Goal: Task Accomplishment & Management: Manage account settings

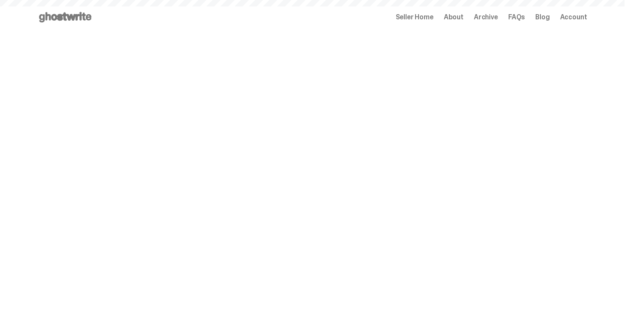
click at [433, 18] on span "Seller Home" at bounding box center [415, 17] width 38 height 7
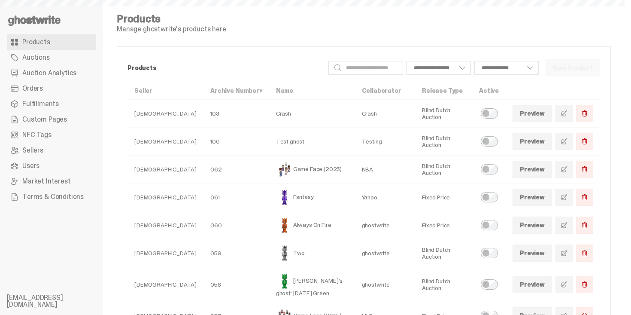
select select
click at [59, 85] on link "Orders" at bounding box center [51, 88] width 89 height 15
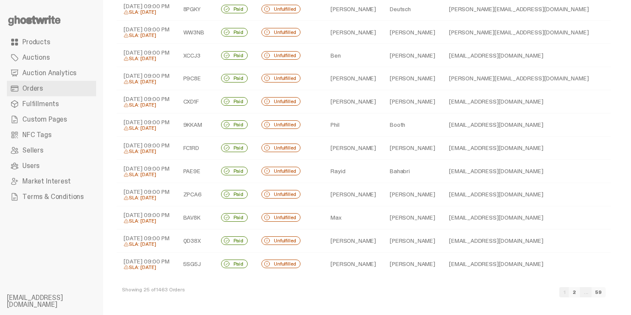
scroll to position [357, 0]
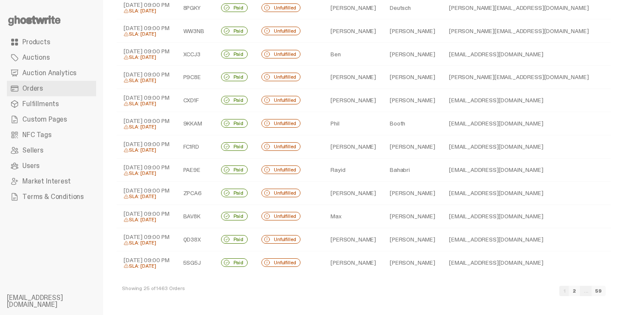
click at [579, 288] on link "2" at bounding box center [574, 290] width 11 height 10
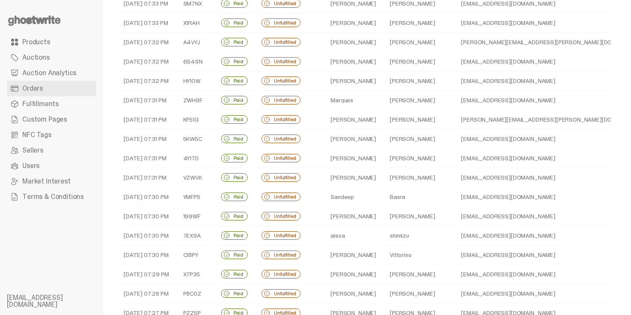
scroll to position [273, 0]
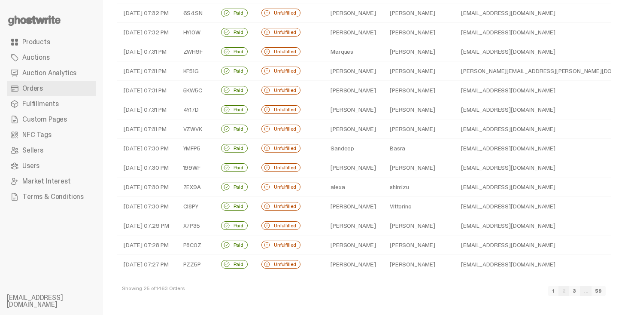
click at [580, 291] on link "3" at bounding box center [574, 290] width 11 height 10
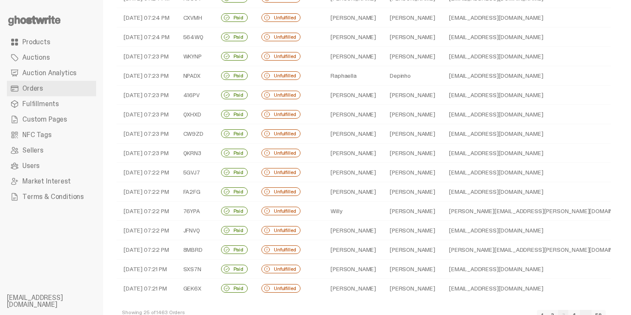
scroll to position [261, 0]
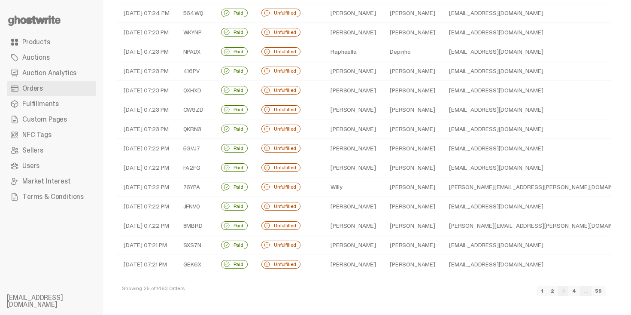
click at [580, 291] on link "4" at bounding box center [574, 290] width 12 height 10
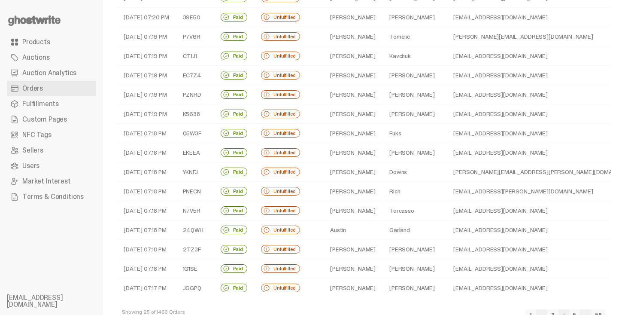
scroll to position [261, 0]
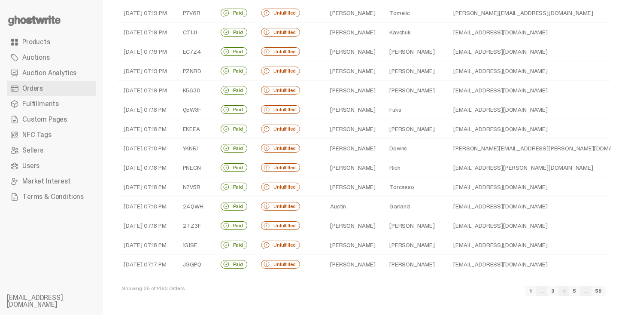
click at [580, 291] on link "5" at bounding box center [574, 290] width 11 height 10
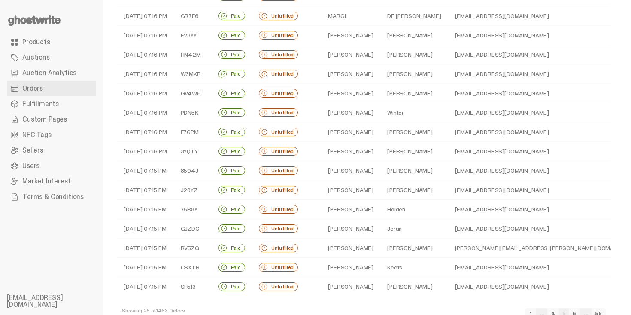
scroll to position [261, 0]
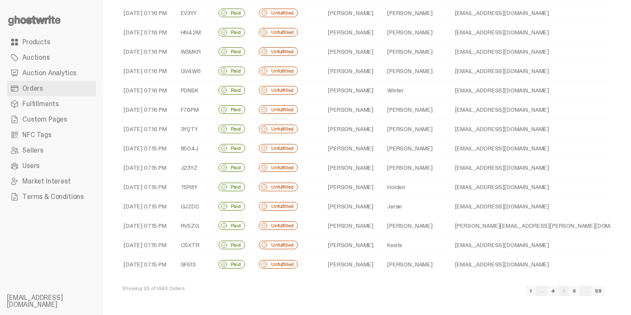
click at [580, 291] on link "6" at bounding box center [574, 290] width 11 height 10
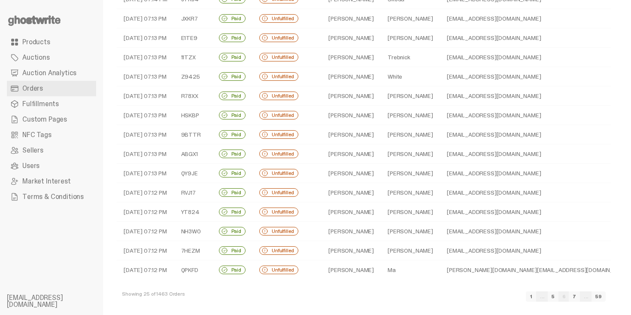
scroll to position [261, 0]
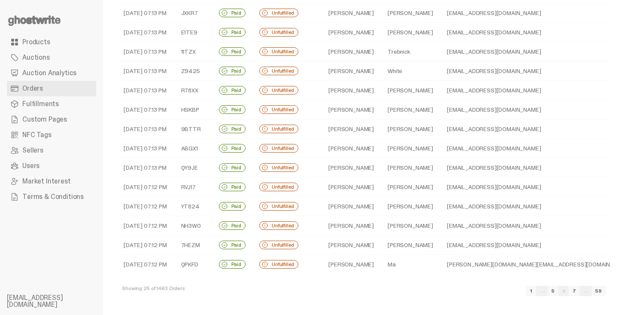
click at [580, 291] on link "7" at bounding box center [574, 290] width 11 height 10
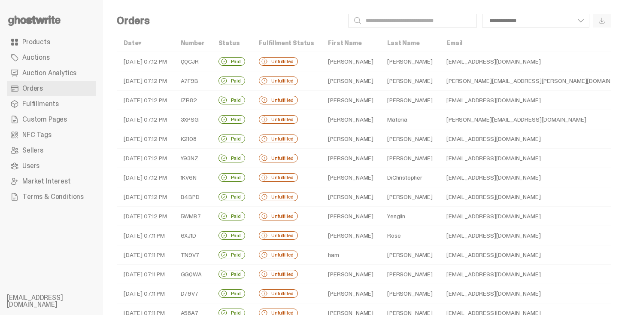
scroll to position [261, 0]
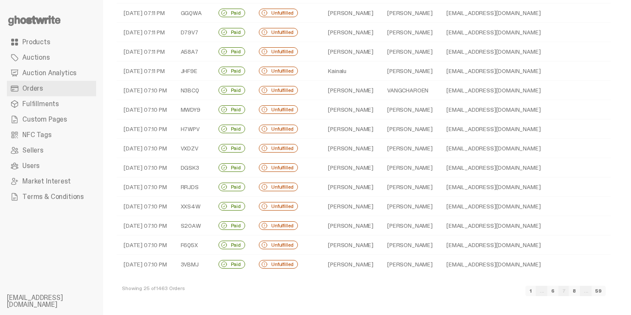
click at [580, 291] on link "8" at bounding box center [574, 290] width 11 height 10
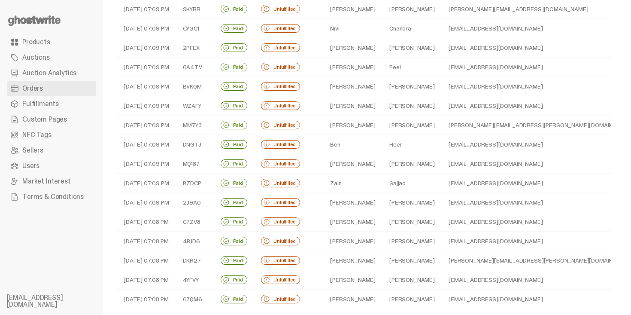
scroll to position [261, 0]
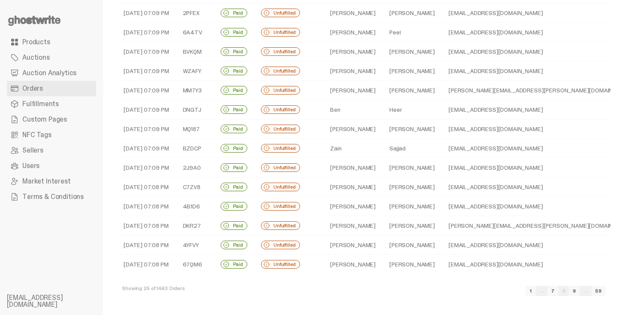
click at [580, 291] on link "9" at bounding box center [574, 290] width 11 height 10
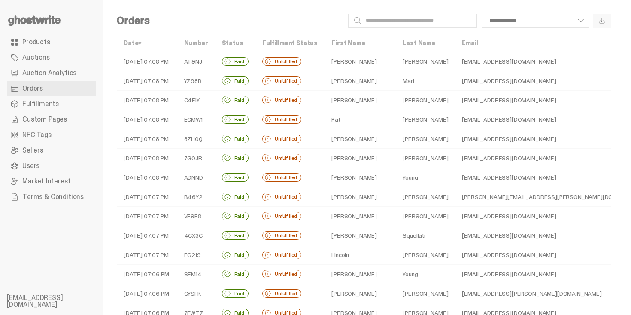
scroll to position [261, 0]
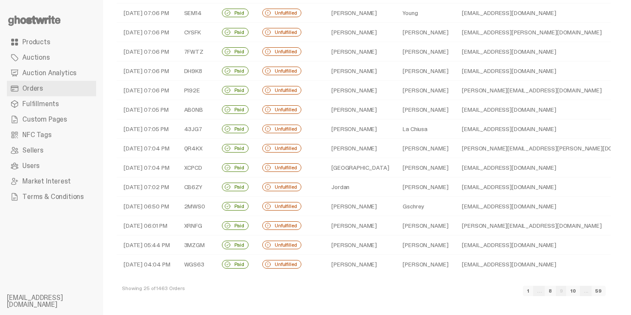
click at [580, 291] on link "10" at bounding box center [573, 290] width 14 height 10
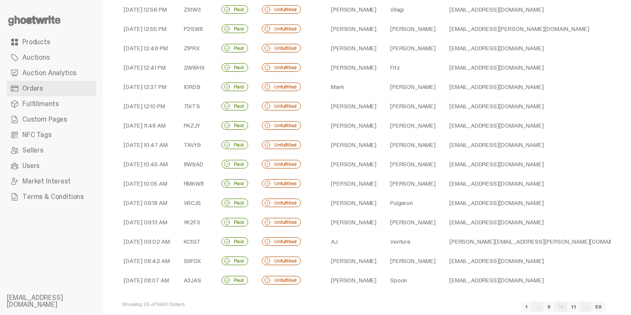
scroll to position [261, 0]
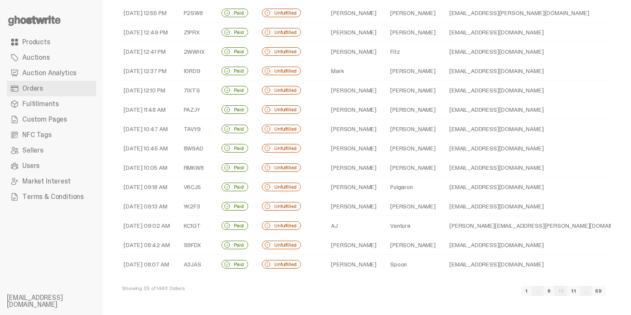
click at [580, 291] on link "11" at bounding box center [573, 290] width 13 height 10
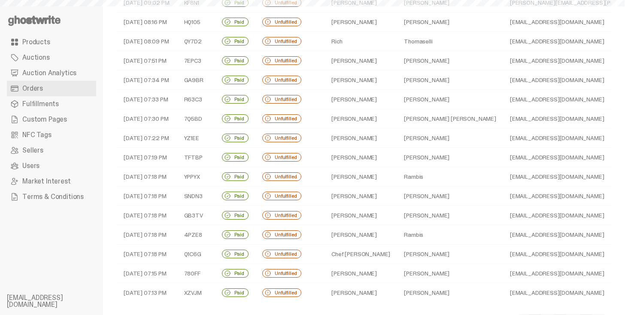
scroll to position [261, 0]
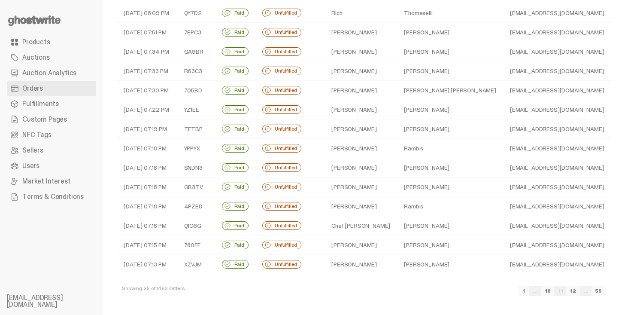
click at [580, 291] on link "12" at bounding box center [573, 290] width 14 height 10
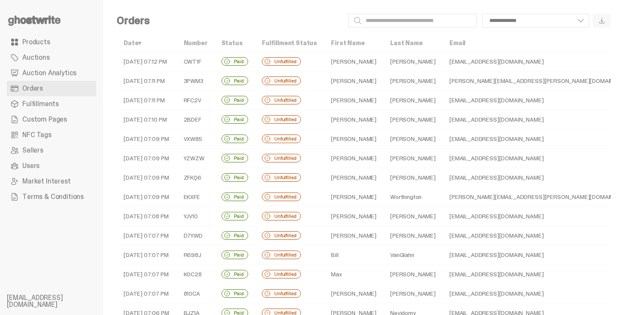
scroll to position [261, 0]
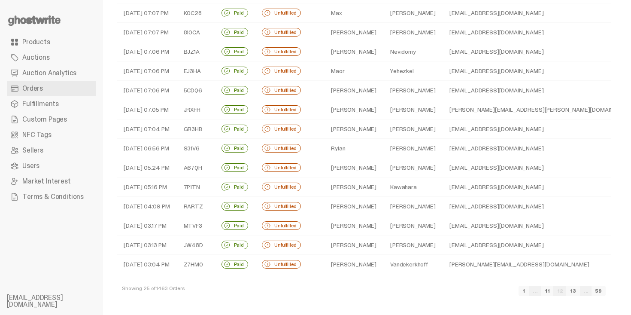
click at [580, 291] on link "13" at bounding box center [573, 290] width 14 height 10
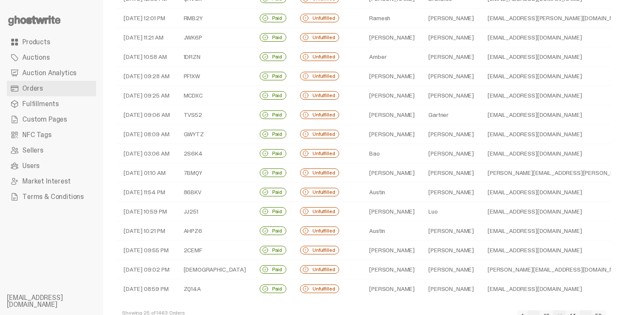
scroll to position [261, 0]
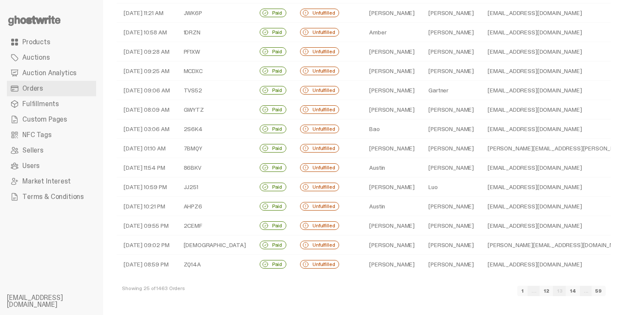
click at [580, 291] on link "14" at bounding box center [573, 290] width 14 height 10
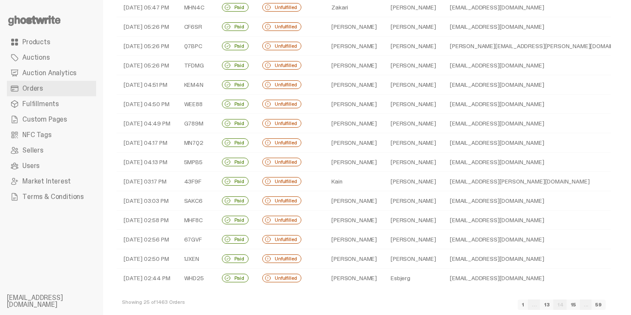
scroll to position [261, 0]
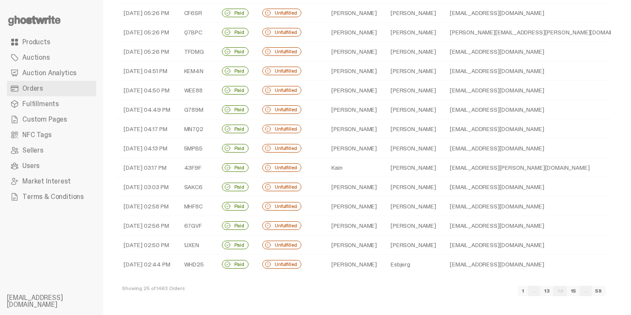
click at [580, 291] on link "15" at bounding box center [572, 290] width 13 height 10
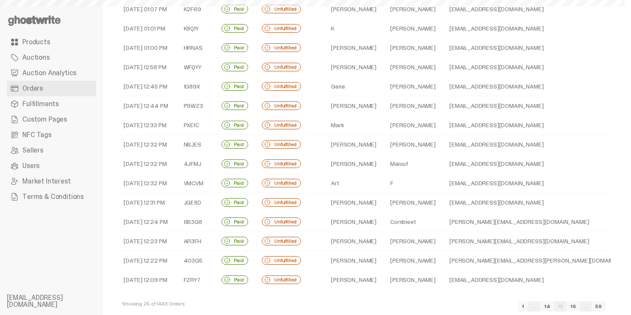
scroll to position [261, 0]
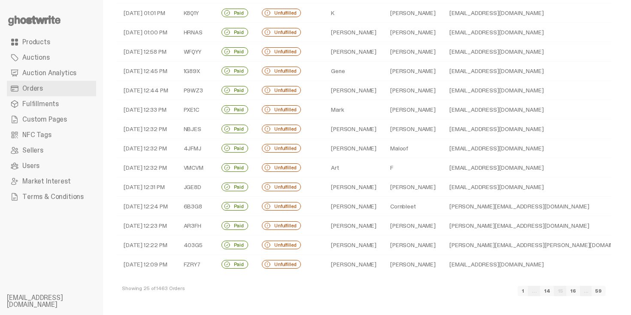
click at [580, 291] on link "16" at bounding box center [573, 290] width 14 height 10
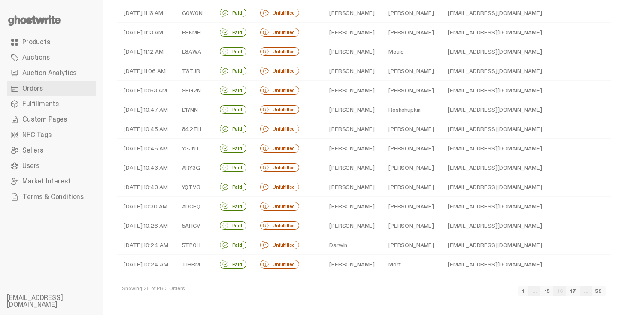
click at [580, 291] on link "17" at bounding box center [573, 290] width 14 height 10
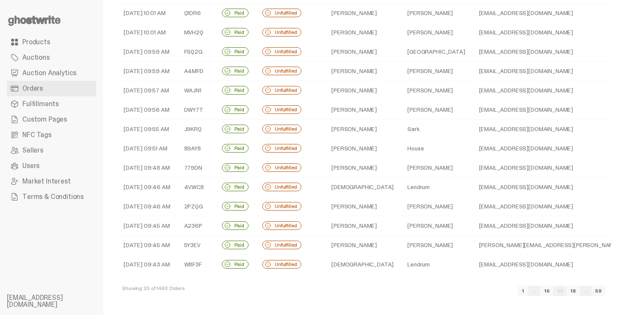
click at [580, 291] on link "18" at bounding box center [573, 290] width 14 height 10
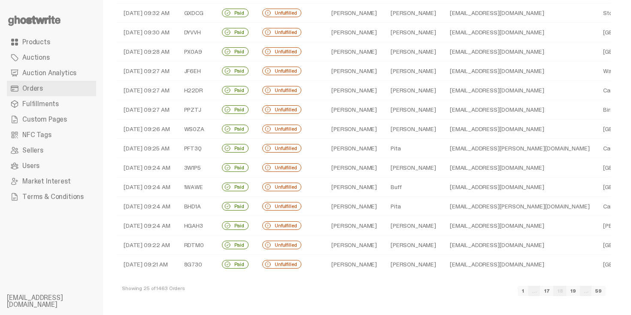
click at [580, 291] on link "19" at bounding box center [573, 290] width 14 height 10
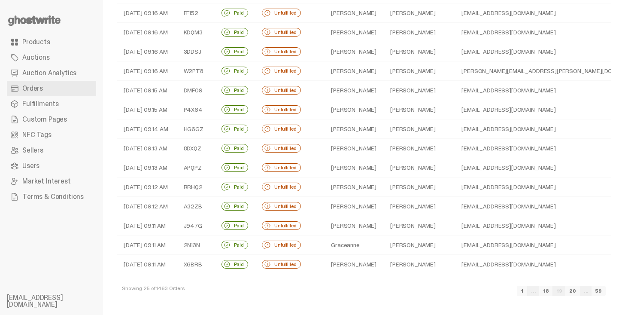
click at [580, 291] on link "20" at bounding box center [572, 290] width 15 height 10
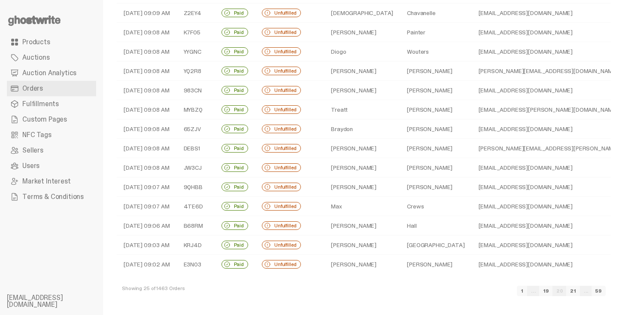
click at [580, 291] on link "21" at bounding box center [573, 290] width 14 height 10
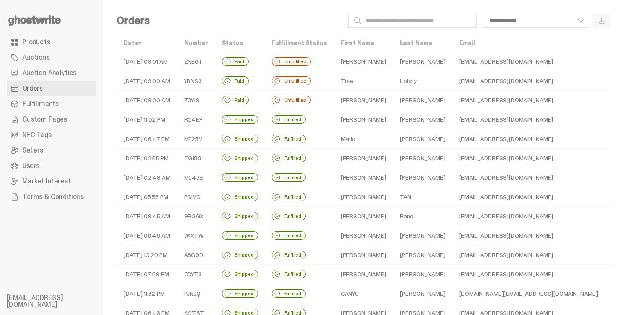
select select
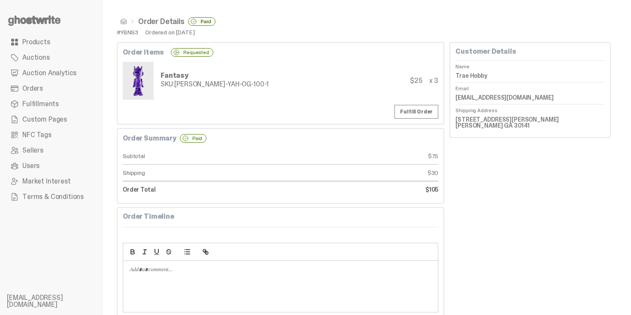
click at [44, 88] on link "Orders" at bounding box center [51, 88] width 89 height 15
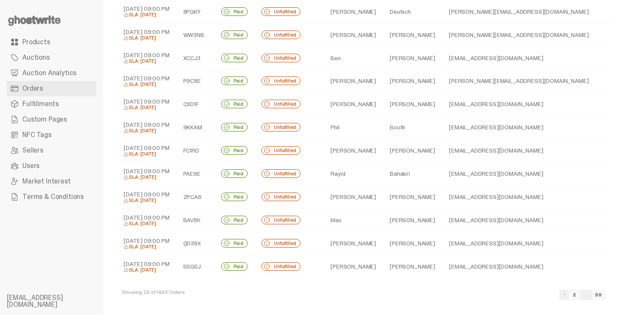
scroll to position [357, 0]
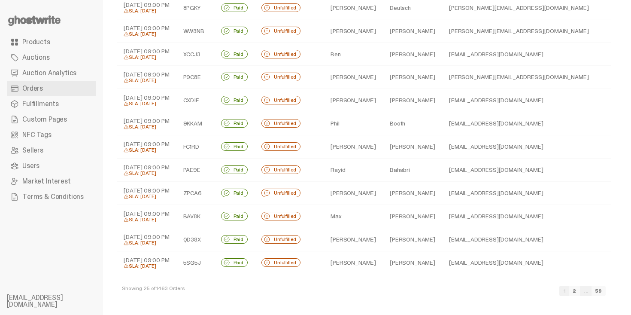
click at [580, 291] on link "2" at bounding box center [574, 290] width 11 height 10
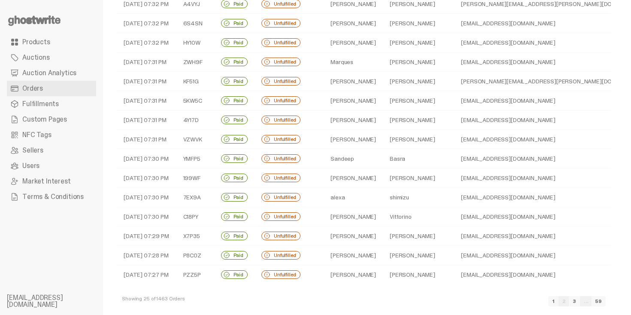
scroll to position [273, 0]
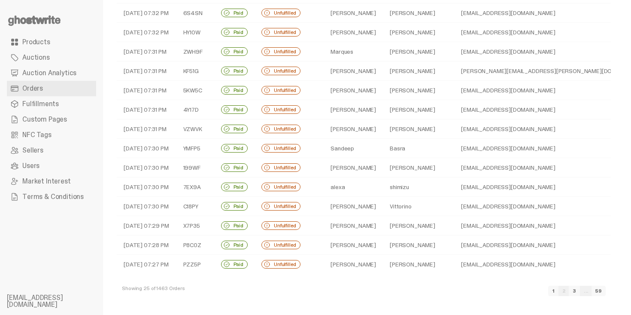
click at [580, 291] on link "3" at bounding box center [574, 290] width 11 height 10
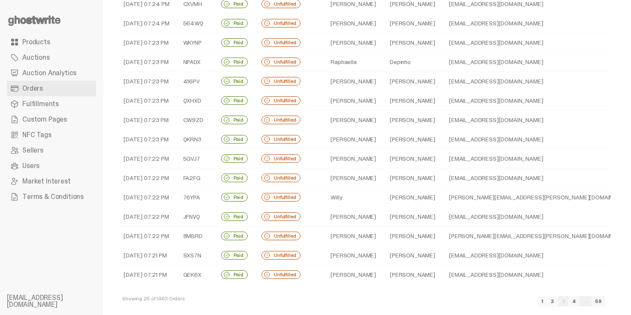
scroll to position [261, 0]
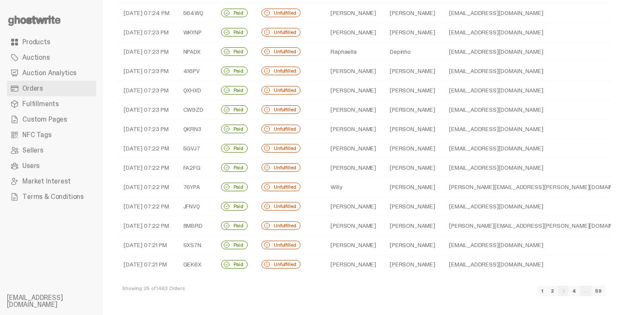
click at [580, 291] on link "4" at bounding box center [574, 290] width 12 height 10
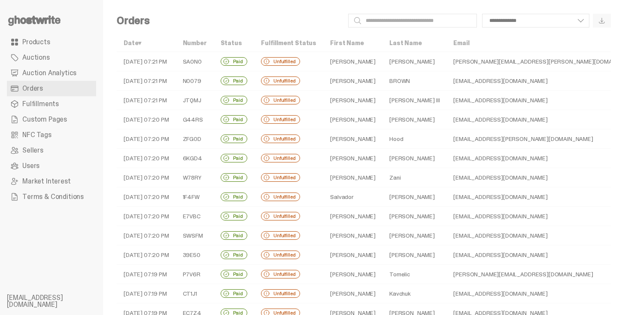
scroll to position [261, 0]
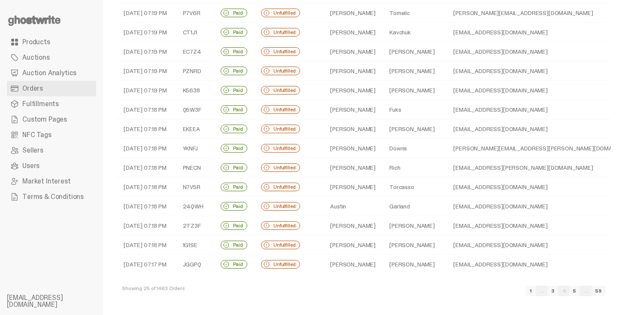
click at [558, 292] on link "3" at bounding box center [552, 290] width 11 height 10
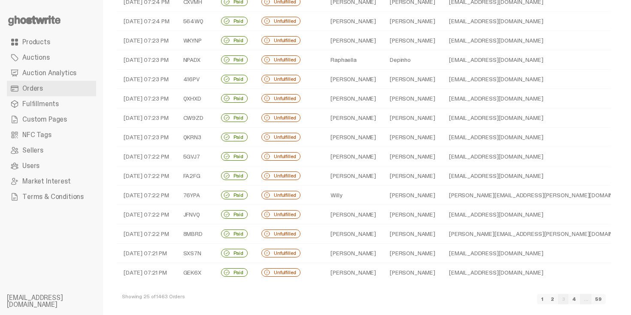
scroll to position [261, 0]
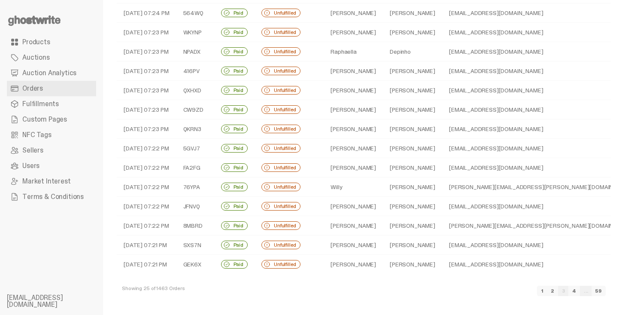
click at [580, 293] on link "4" at bounding box center [574, 290] width 12 height 10
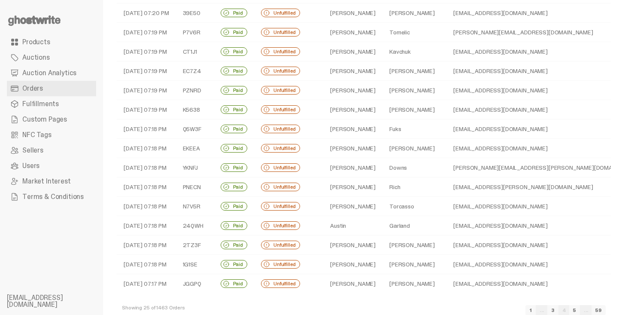
scroll to position [261, 0]
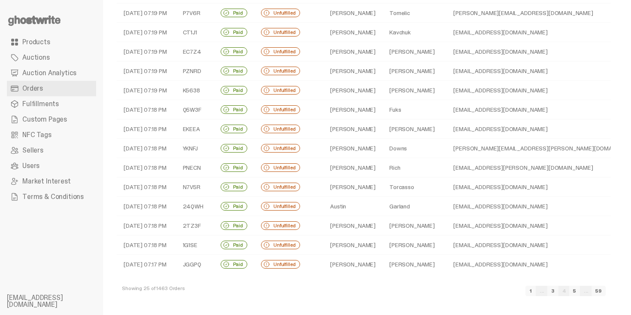
click at [580, 293] on link "5" at bounding box center [574, 290] width 11 height 10
